Goal: Information Seeking & Learning: Learn about a topic

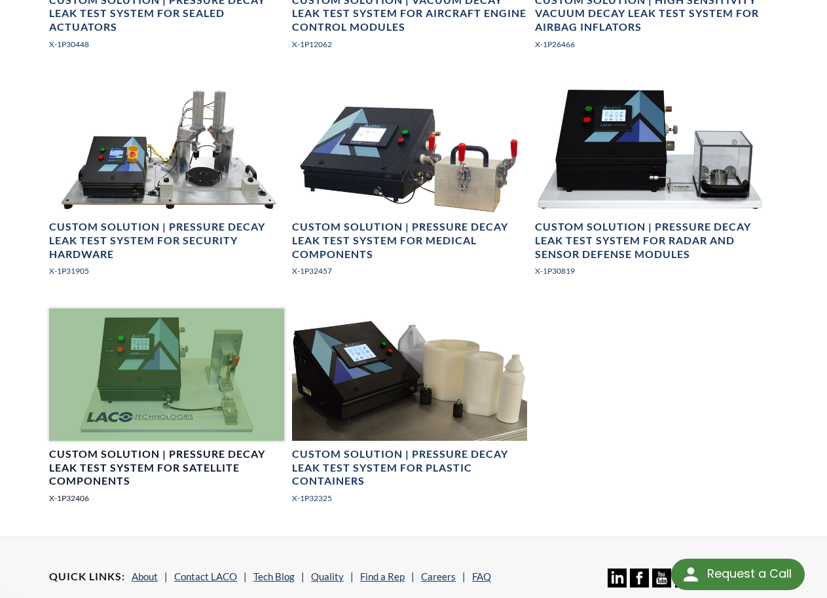
scroll to position [851, 0]
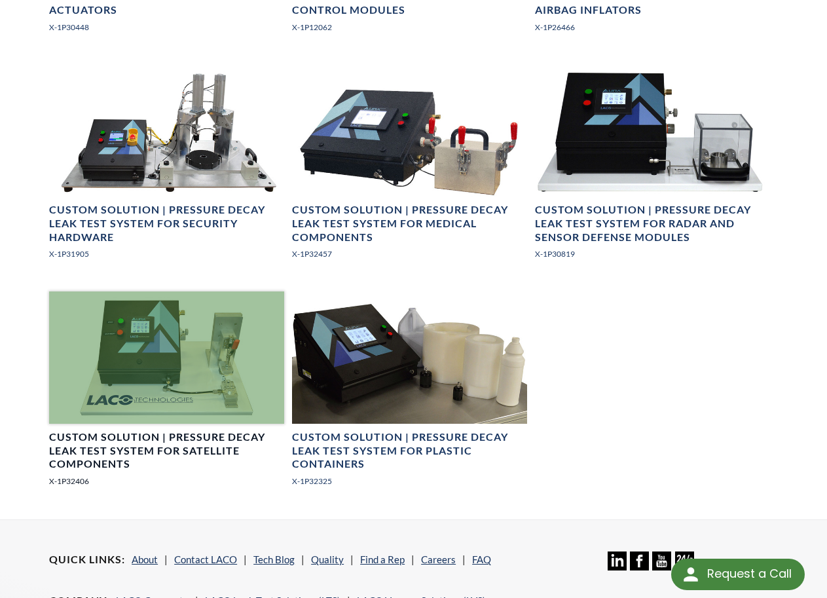
click at [238, 362] on div at bounding box center [166, 357] width 235 height 132
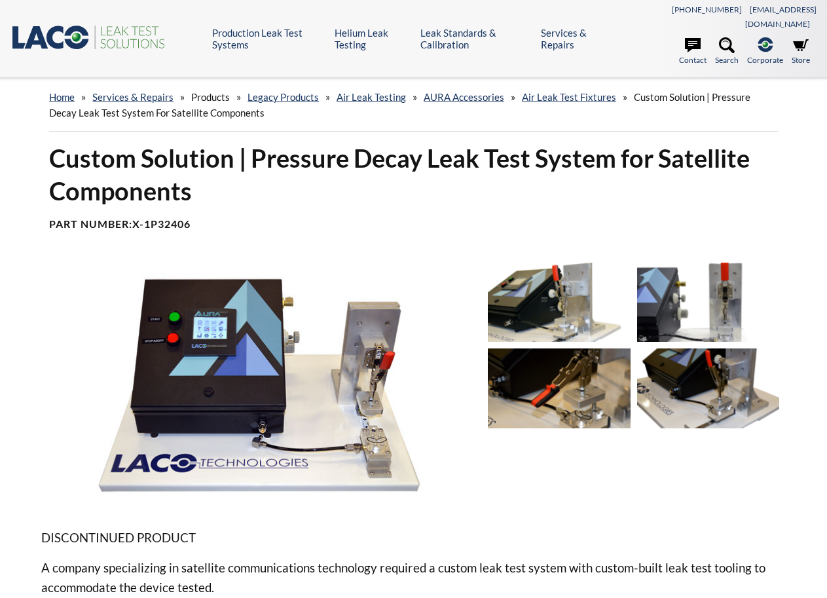
select select "Language Translate Widget"
click at [373, 429] on img at bounding box center [259, 385] width 436 height 245
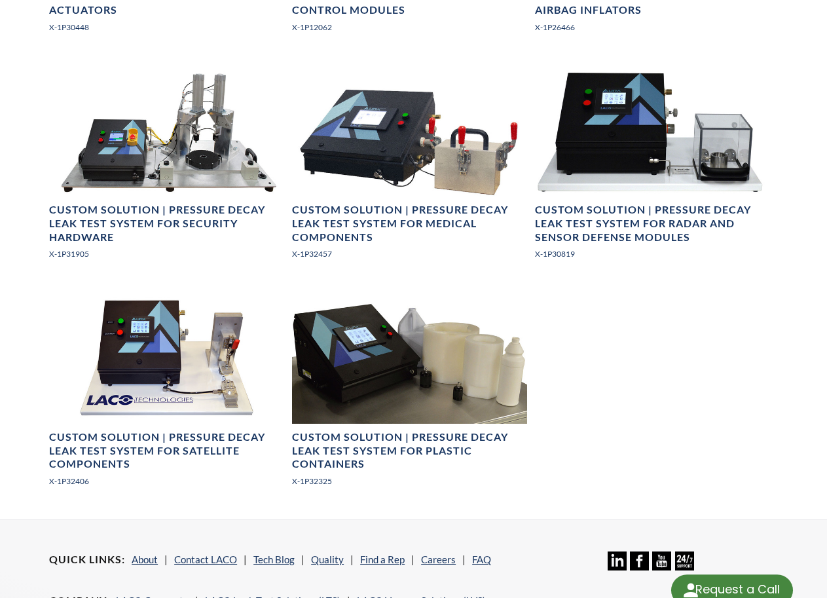
select select "Language Translate Widget"
